Goal: Task Accomplishment & Management: Use online tool/utility

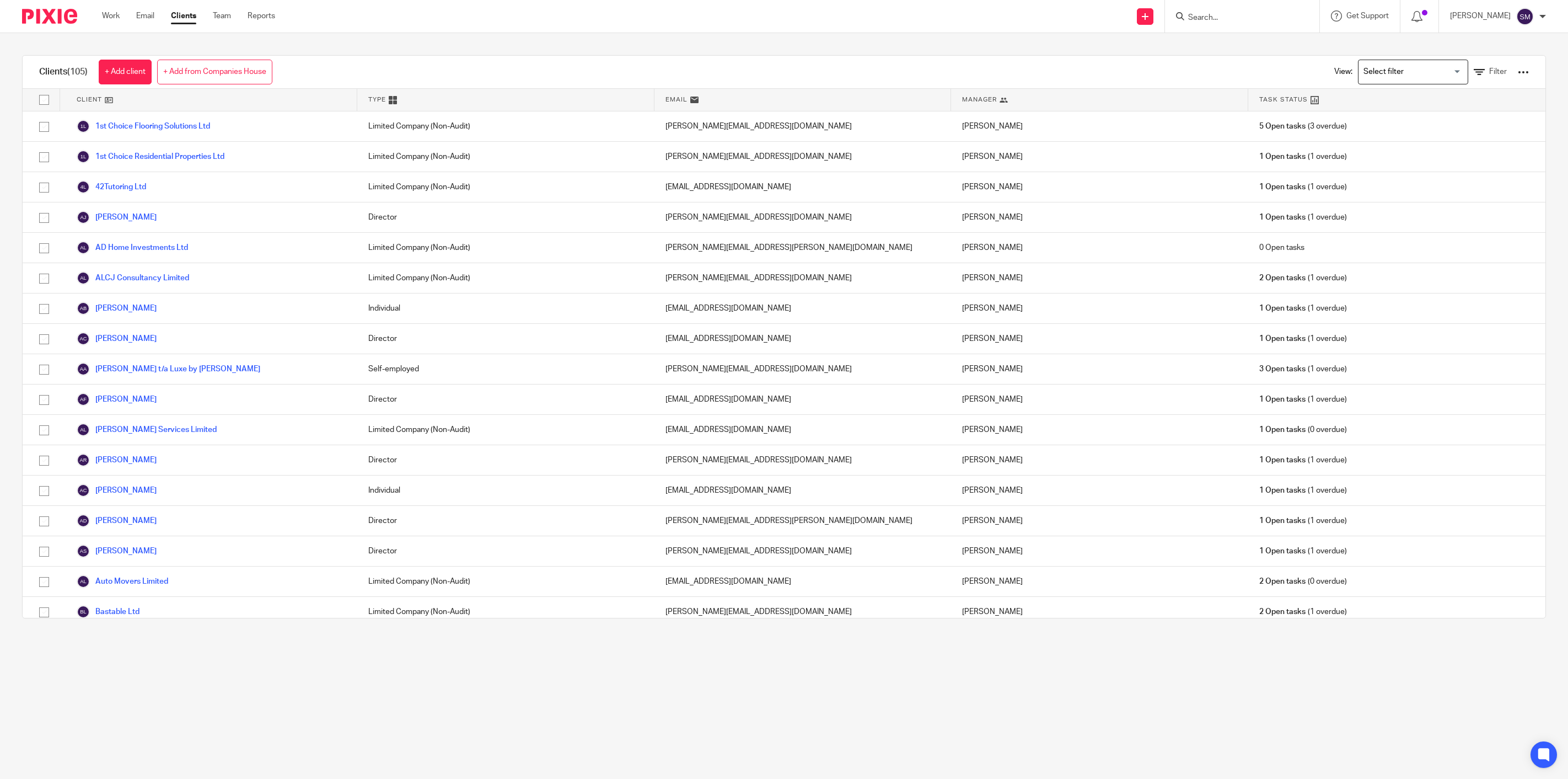
click at [1216, 19] on input "Search" at bounding box center [1236, 18] width 99 height 10
type input "nextgen"
click at [1209, 45] on link at bounding box center [1303, 48] width 237 height 26
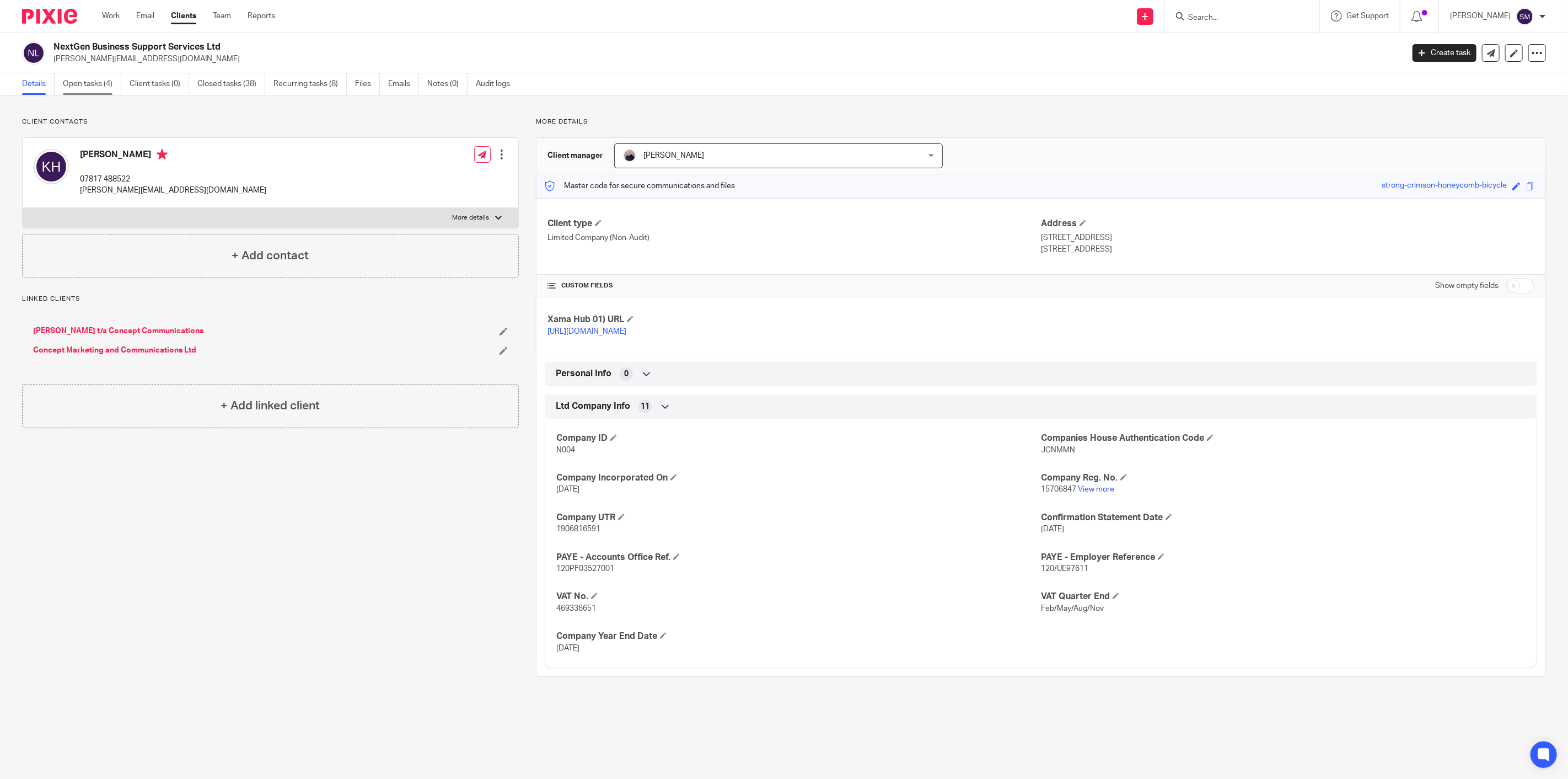
click at [84, 84] on link "Open tasks (4)" at bounding box center [92, 83] width 58 height 21
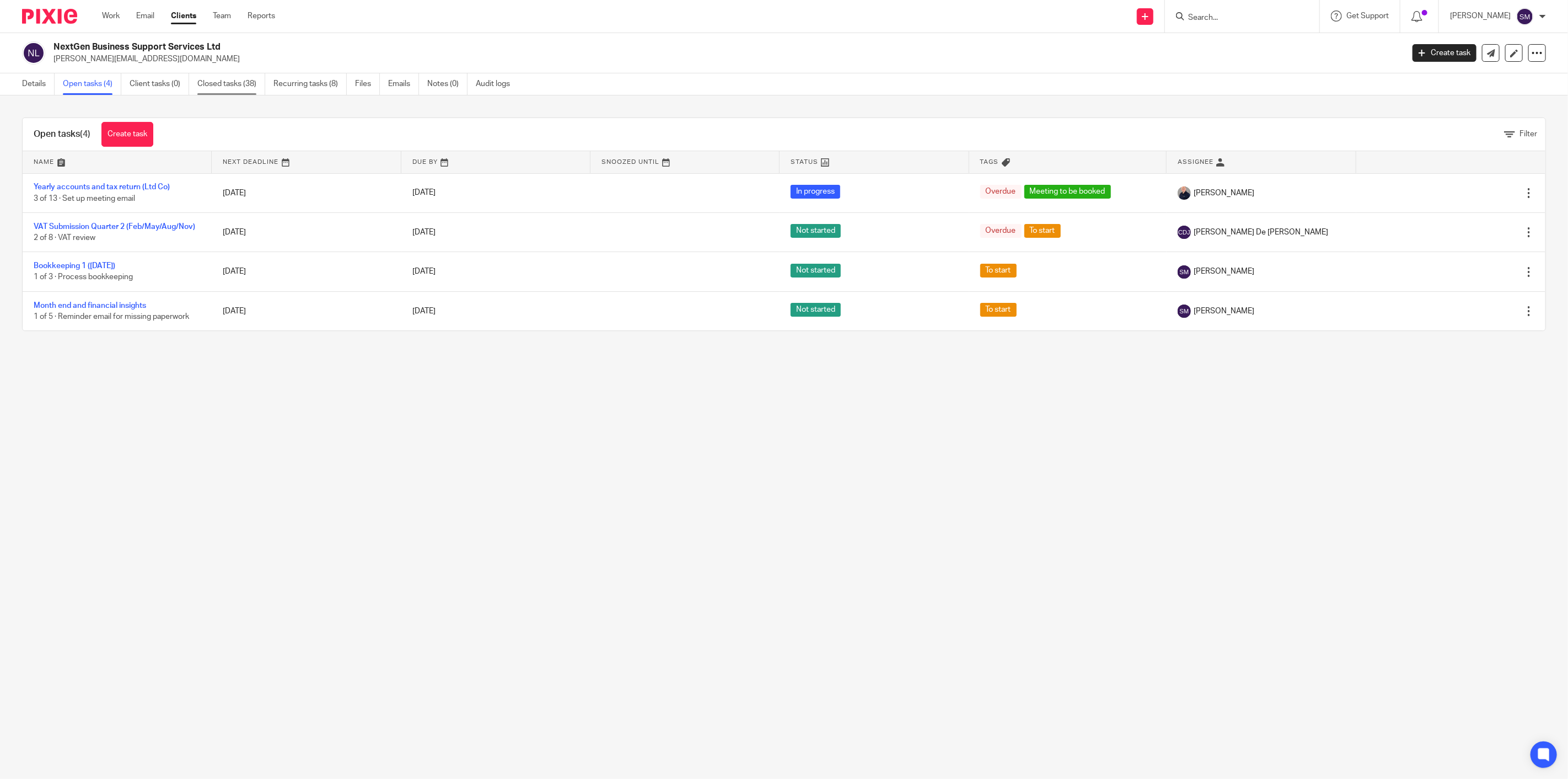
click at [216, 87] on link "Closed tasks (38)" at bounding box center [231, 83] width 68 height 21
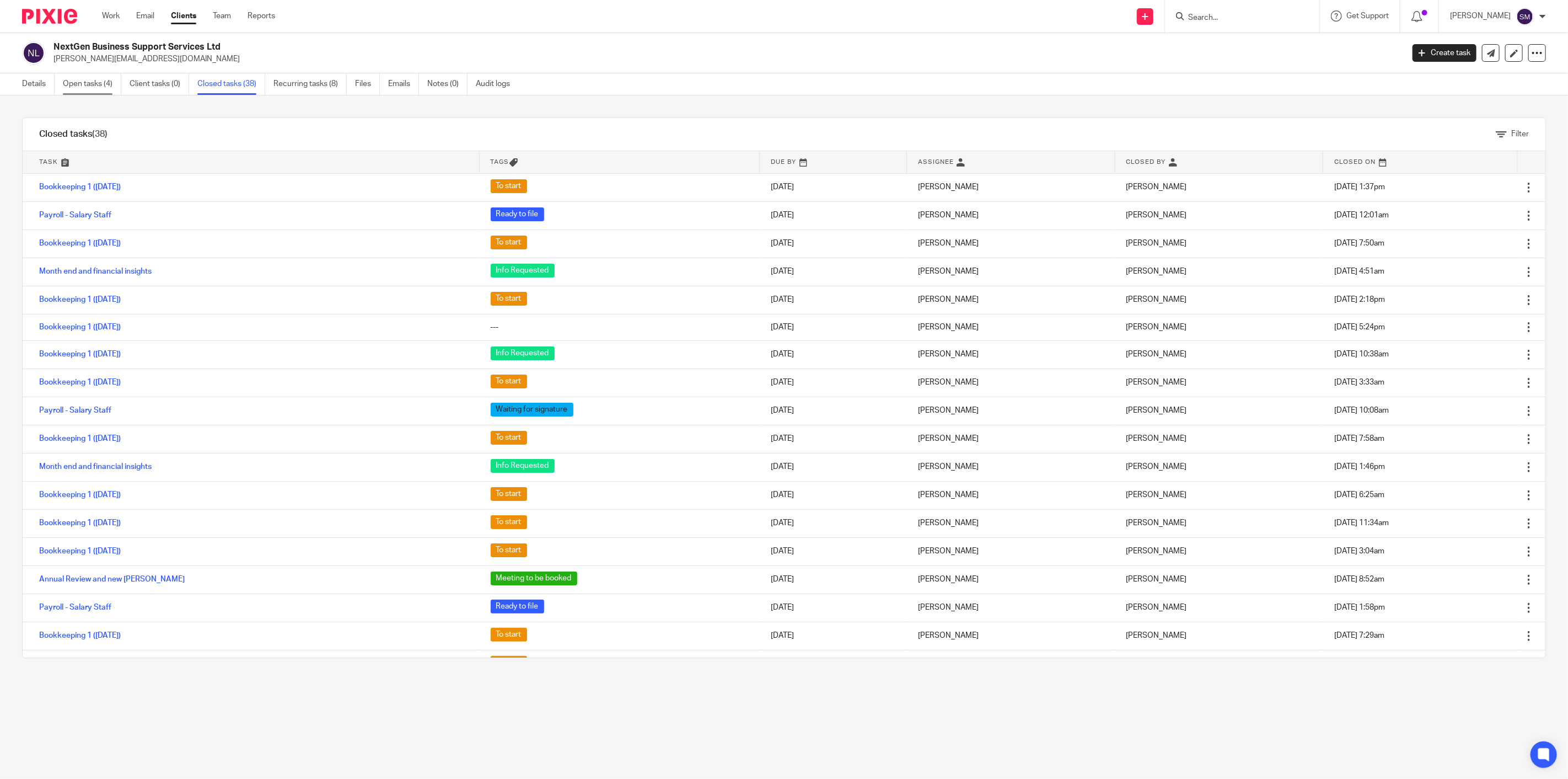
click at [68, 84] on link "Open tasks (4)" at bounding box center [92, 83] width 58 height 21
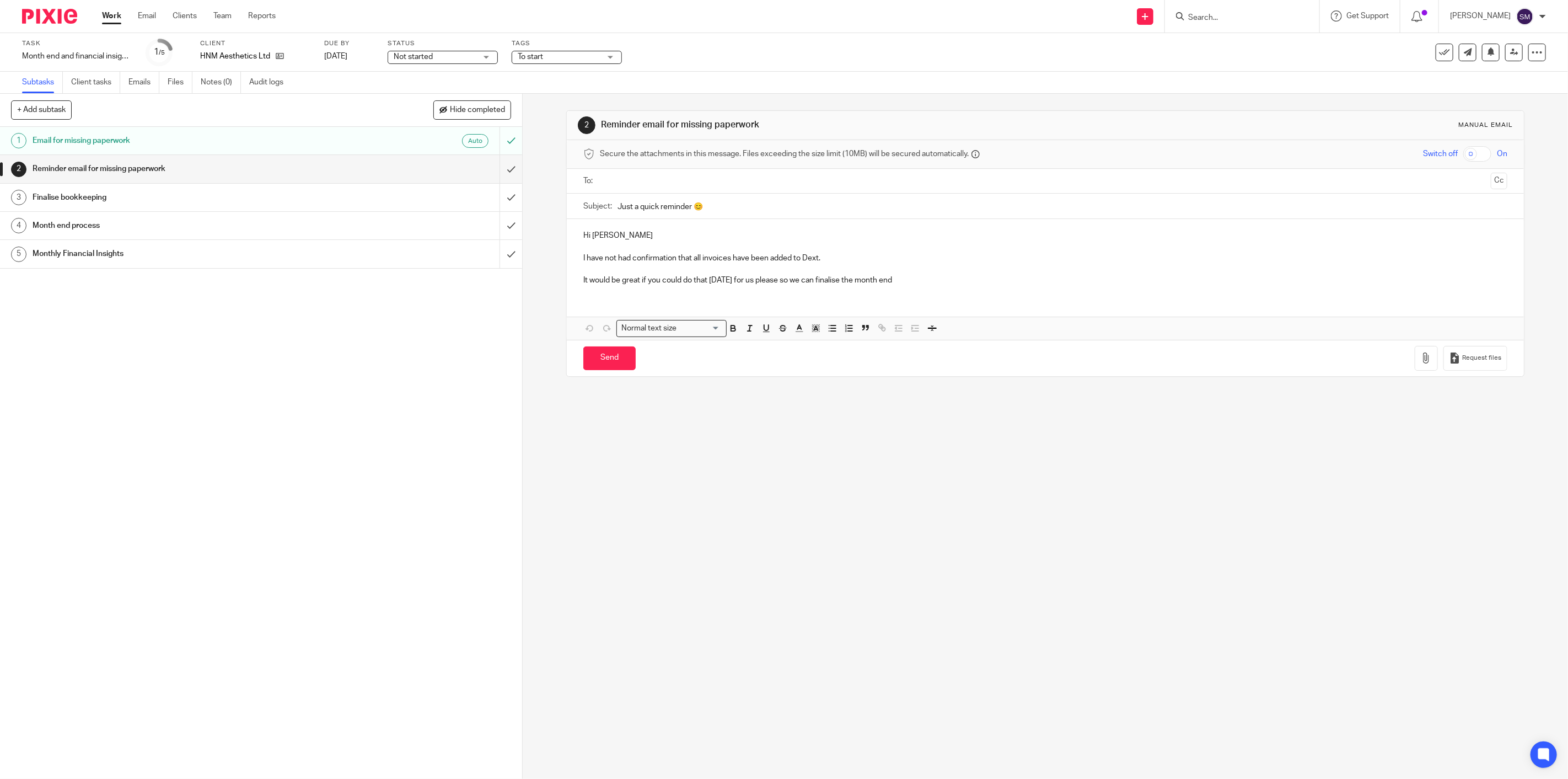
click at [436, 53] on span "Not started" at bounding box center [435, 57] width 83 height 12
click at [416, 99] on span "In progress" at bounding box center [414, 97] width 38 height 8
click at [543, 62] on span "To start" at bounding box center [559, 57] width 83 height 12
click at [536, 83] on li "To start" at bounding box center [566, 75] width 109 height 23
checkbox input "false"
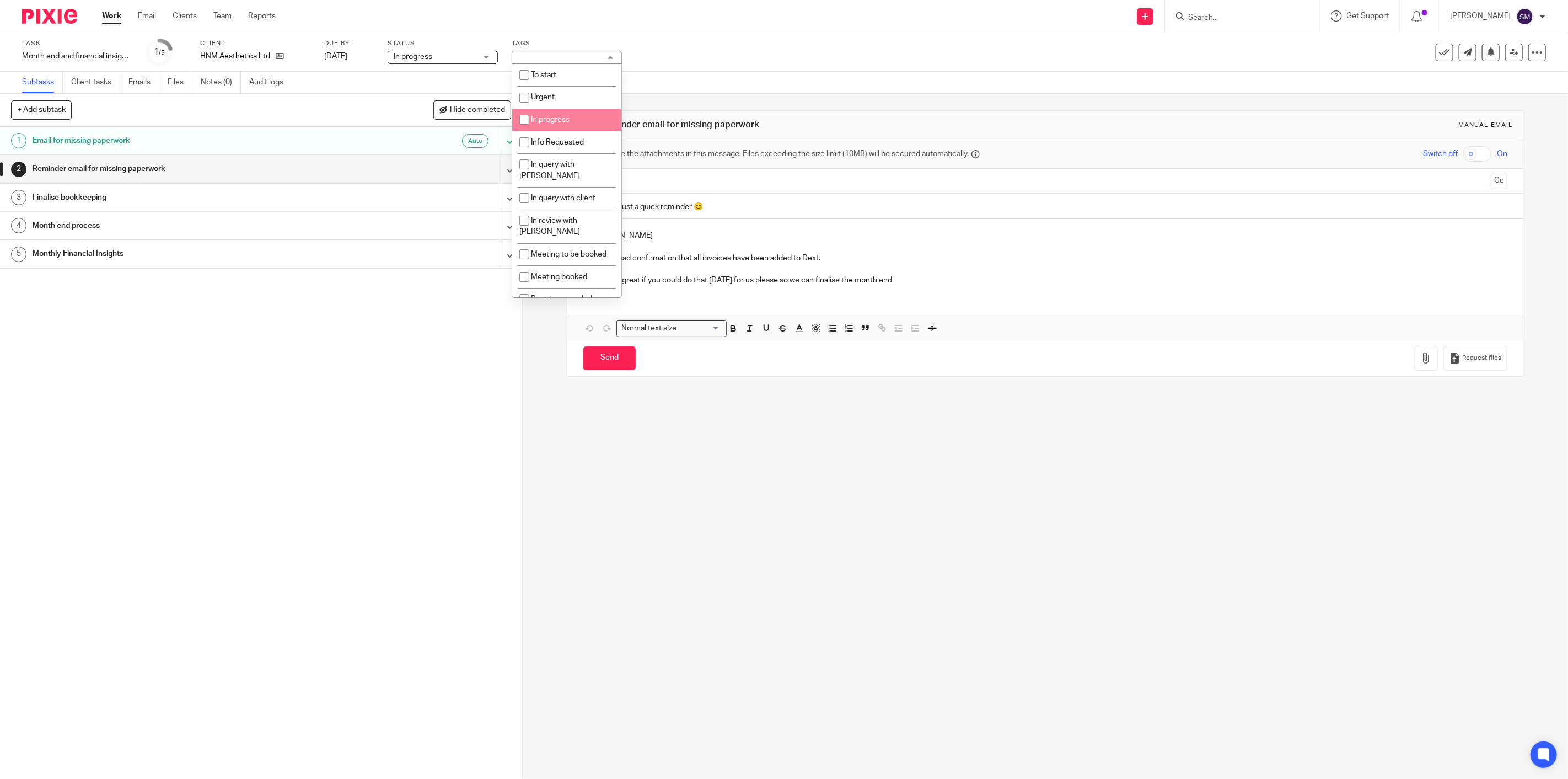
click at [536, 116] on span "In progress" at bounding box center [550, 119] width 38 height 8
checkbox input "true"
click at [494, 167] on input "submit" at bounding box center [261, 169] width 522 height 27
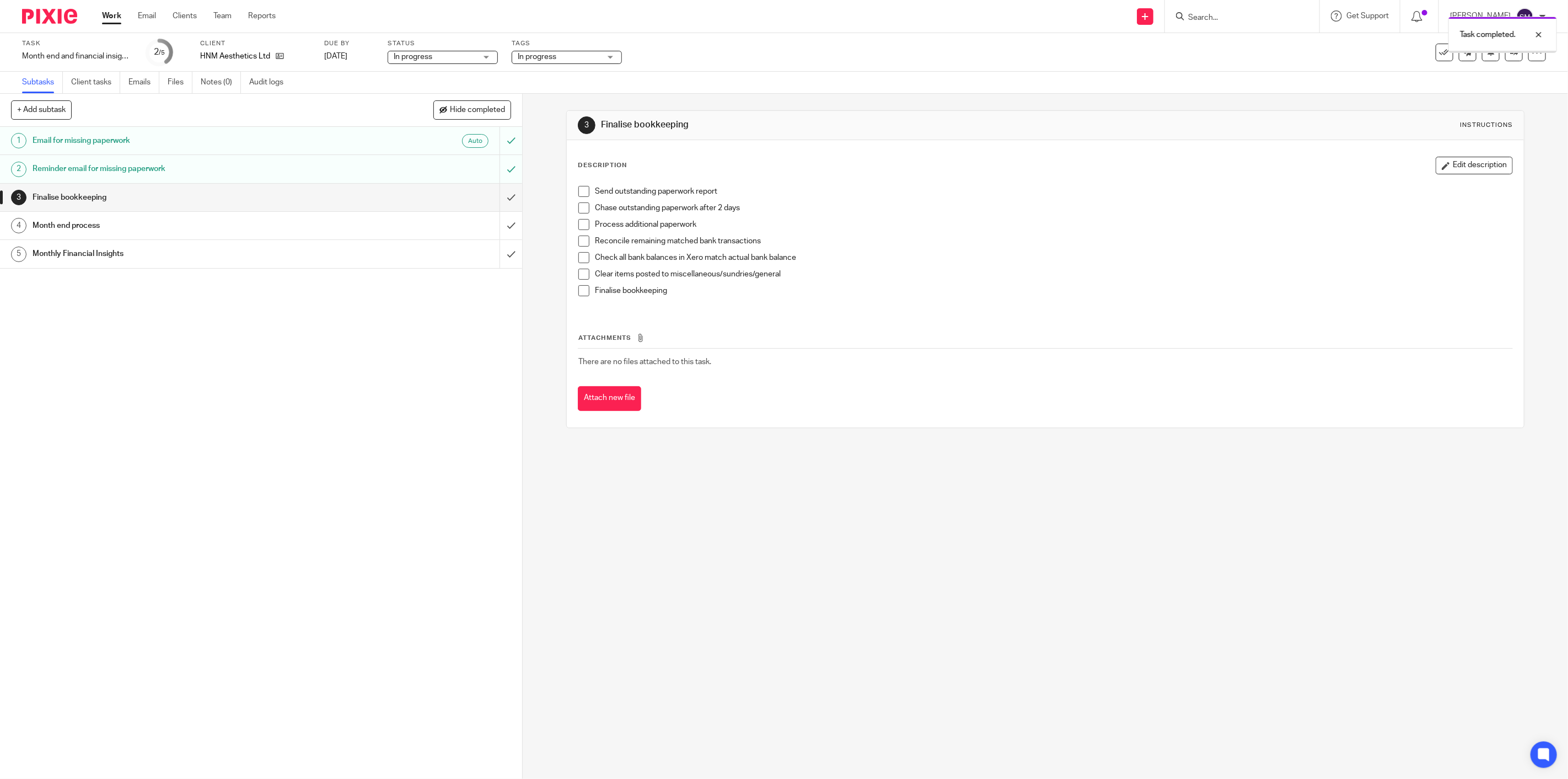
click at [95, 202] on h1 "Finalise bookkeeping" at bounding box center [184, 197] width 304 height 16
click at [587, 195] on li "Send outstanding paperwork report" at bounding box center [1045, 194] width 934 height 16
click at [581, 196] on span at bounding box center [584, 191] width 11 height 11
click at [580, 208] on span at bounding box center [584, 208] width 11 height 11
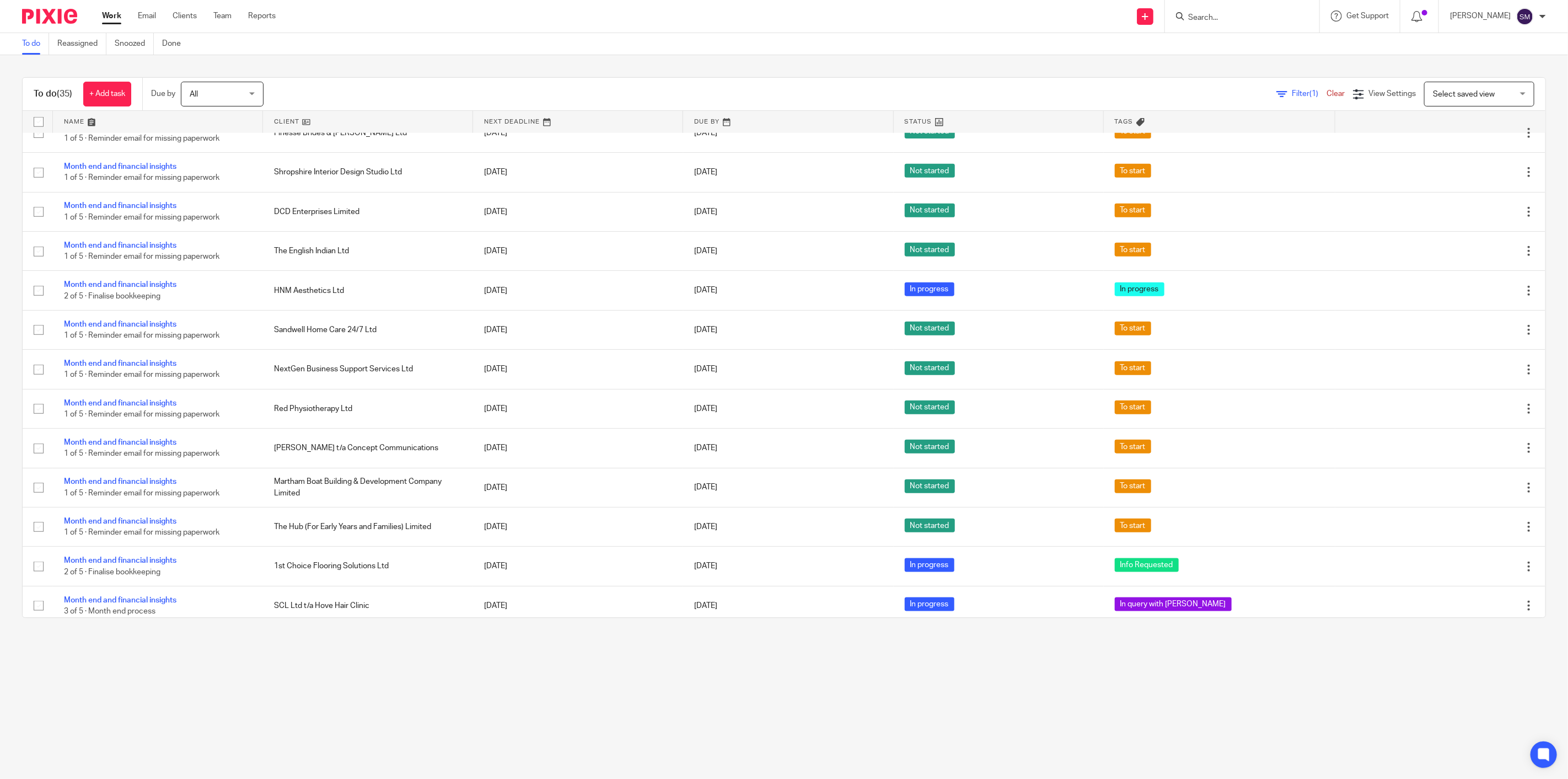
scroll to position [905, 0]
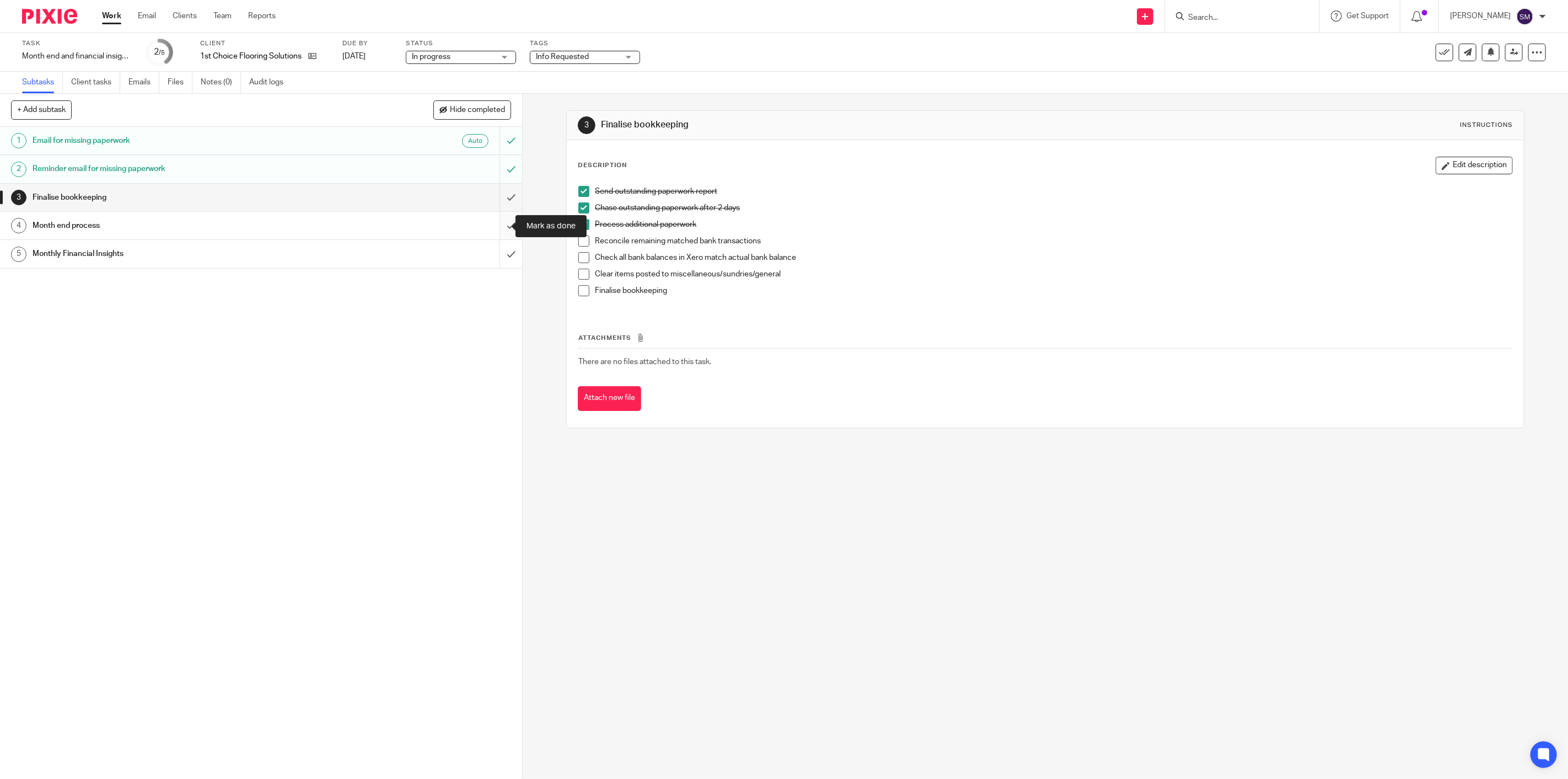
click at [498, 228] on input "submit" at bounding box center [261, 225] width 522 height 27
click at [493, 200] on input "submit" at bounding box center [261, 197] width 522 height 27
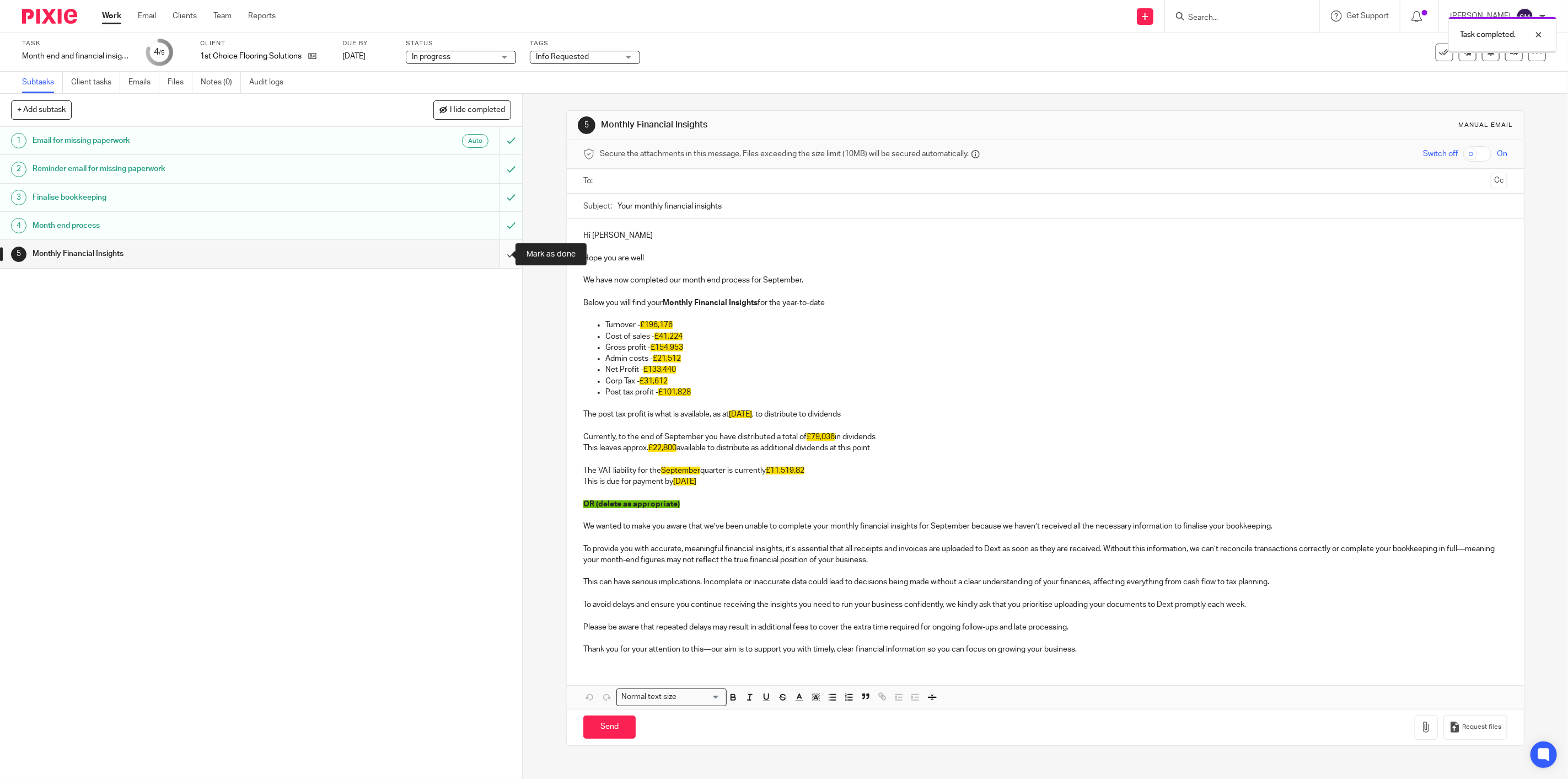
click at [500, 255] on input "submit" at bounding box center [261, 253] width 522 height 27
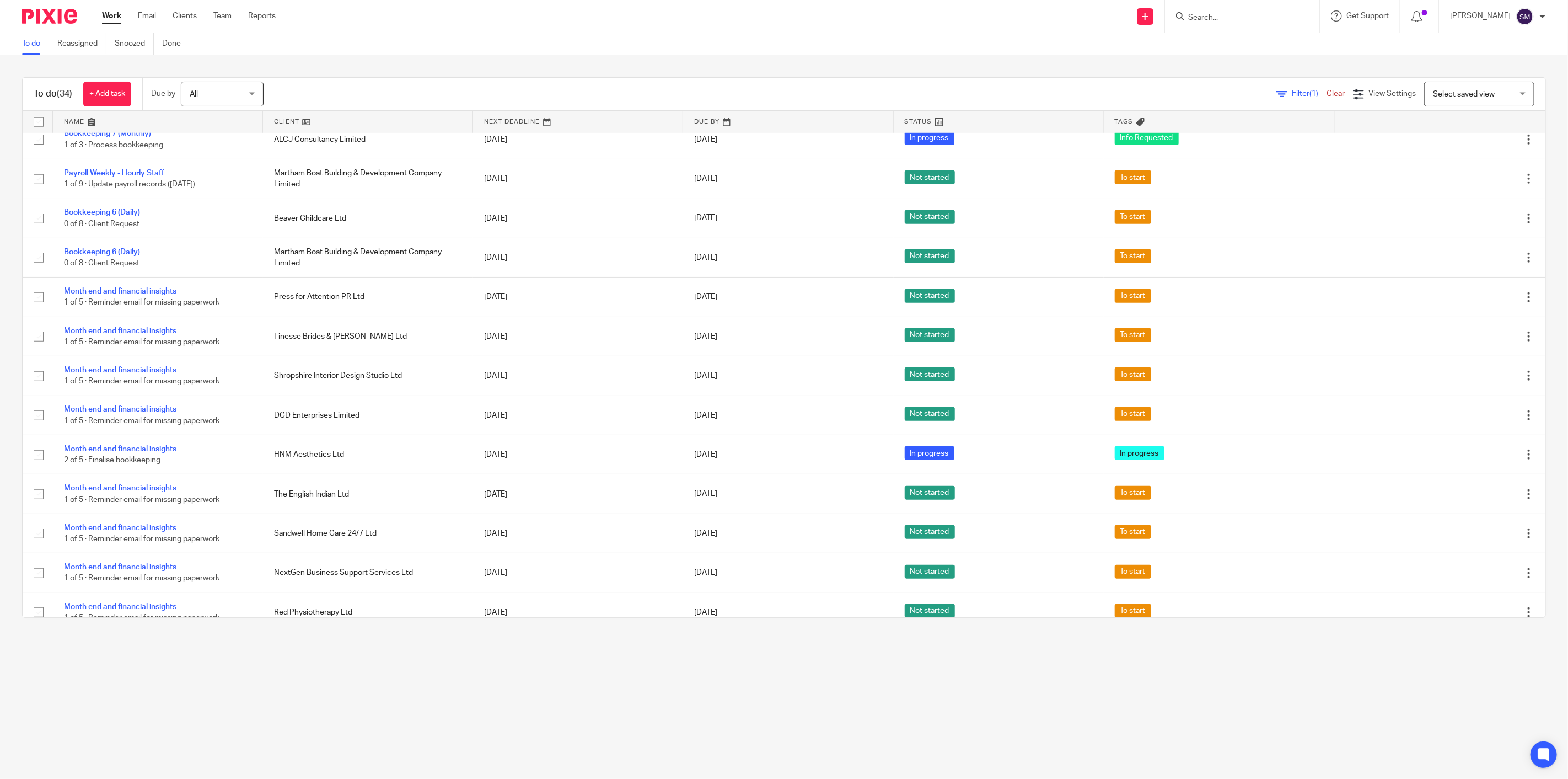
scroll to position [682, 0]
